Goal: Task Accomplishment & Management: Manage account settings

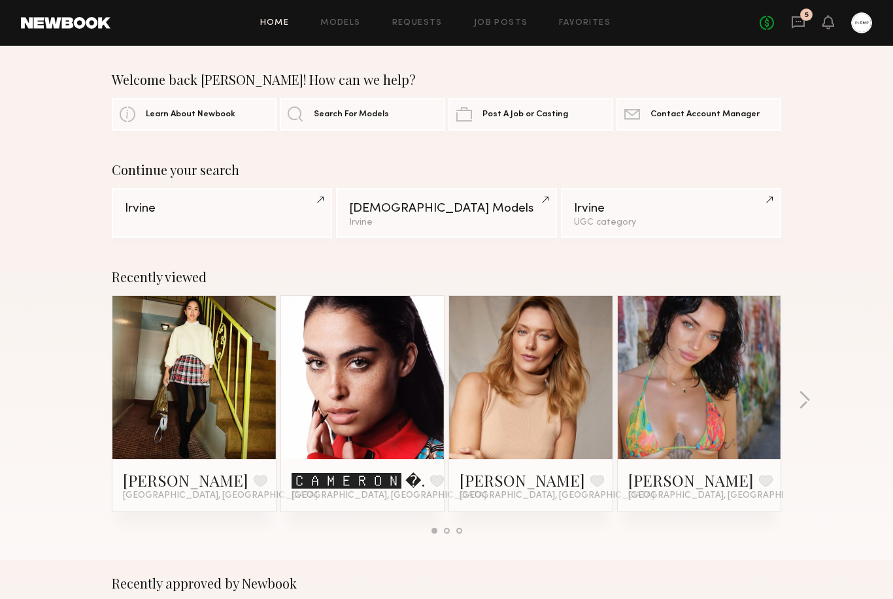
click at [801, 20] on icon at bounding box center [798, 22] width 14 height 14
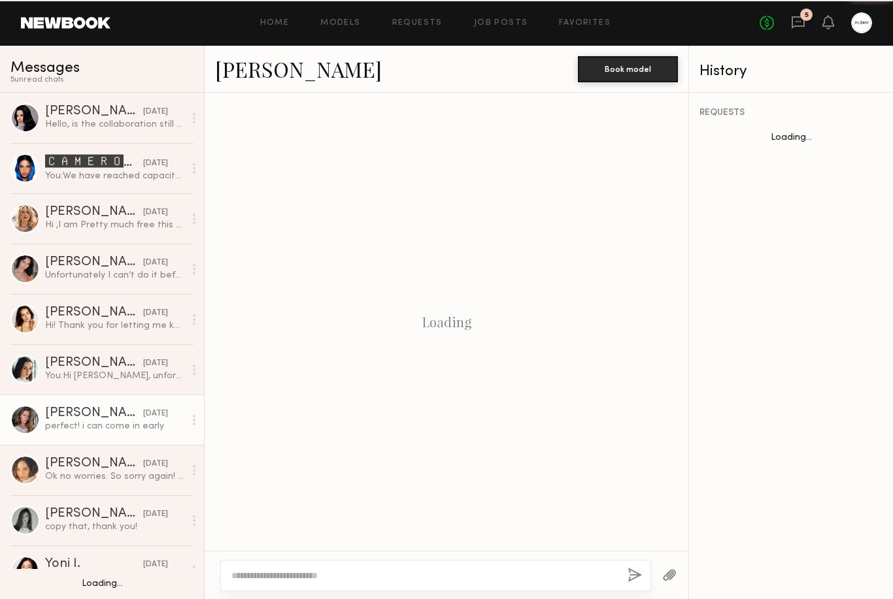
scroll to position [1328, 0]
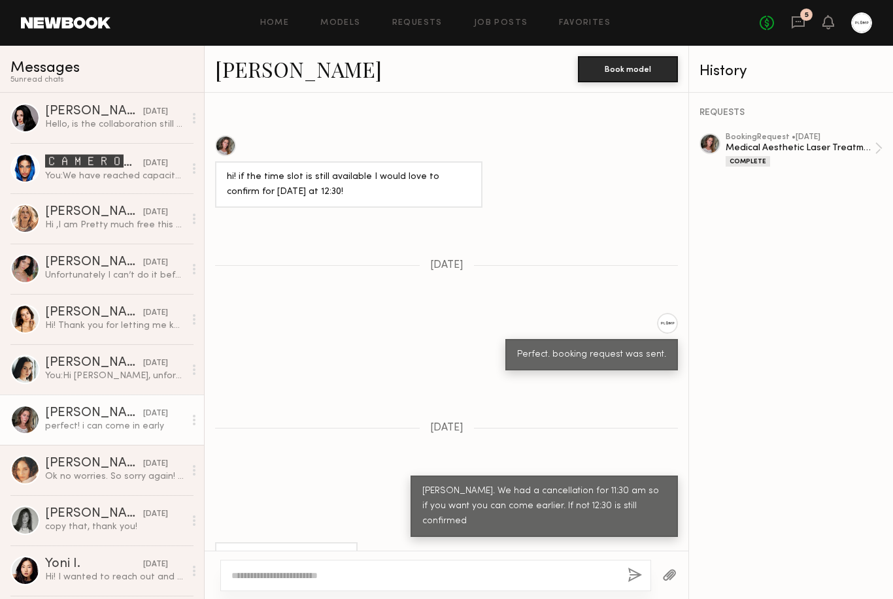
click at [407, 25] on link "Requests" at bounding box center [417, 23] width 50 height 8
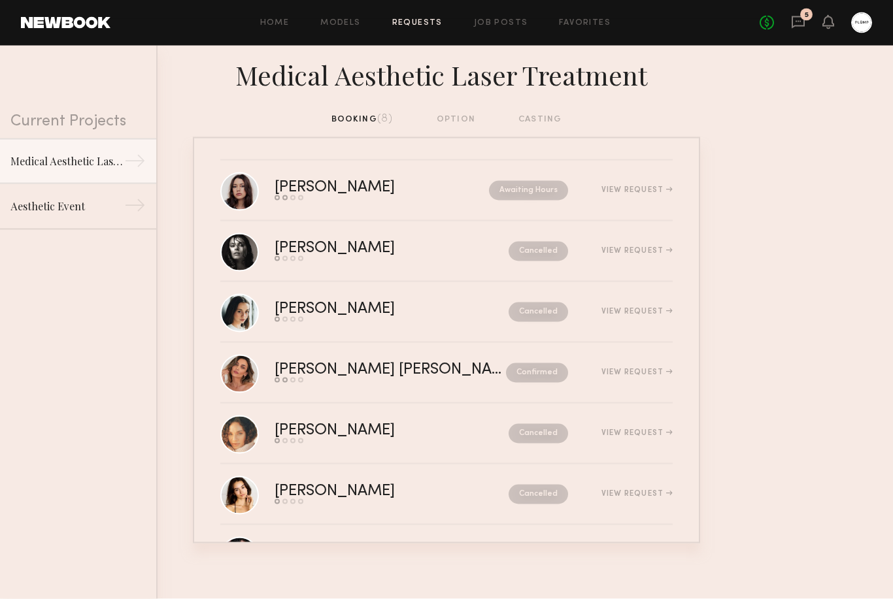
scroll to position [42, 0]
